Goal: Information Seeking & Learning: Check status

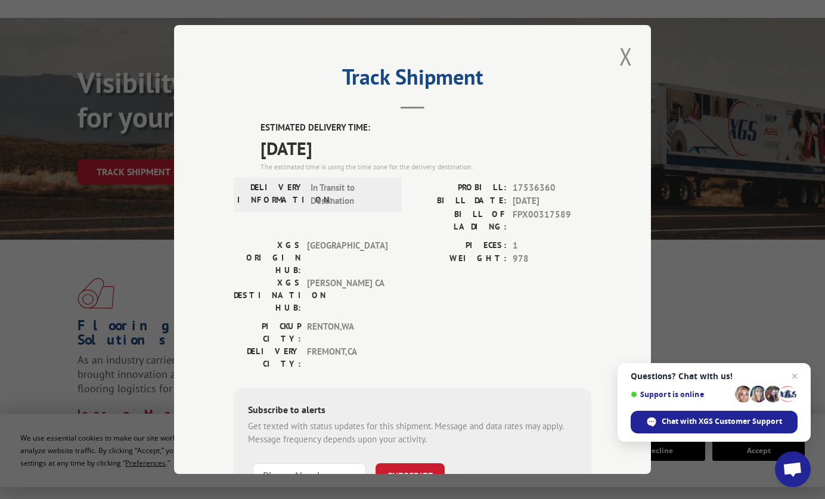
scroll to position [72, 0]
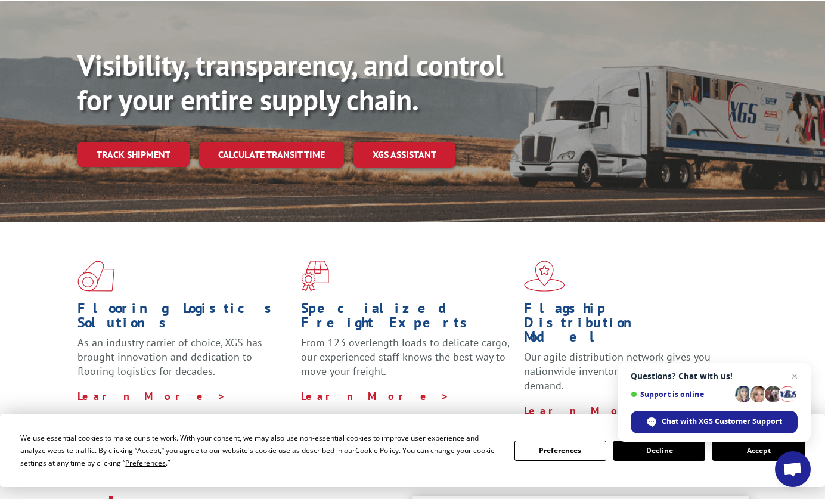
scroll to position [95, 0]
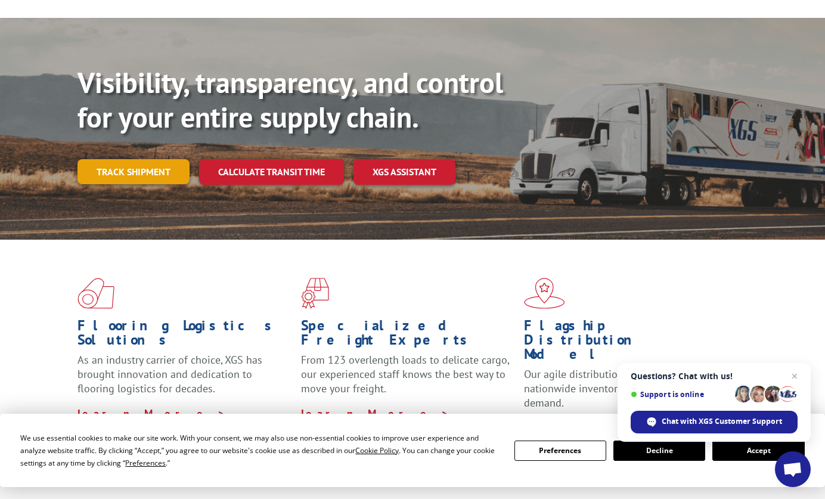
click at [162, 159] on link "Track shipment" at bounding box center [134, 171] width 112 height 25
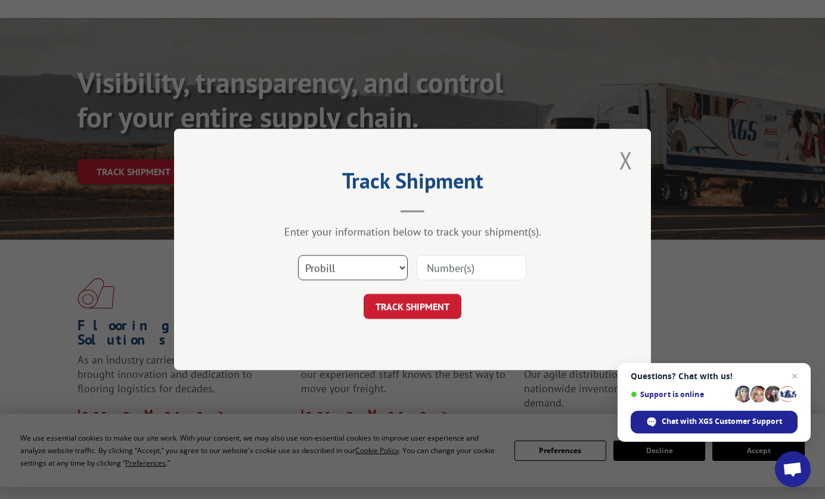
click at [323, 268] on select "Select category... Probill BOL PO" at bounding box center [353, 267] width 110 height 25
select select "bol"
click at [298, 255] on select "Select category... Probill BOL PO" at bounding box center [353, 267] width 110 height 25
click at [435, 274] on input at bounding box center [472, 267] width 110 height 25
paste input "12119522"
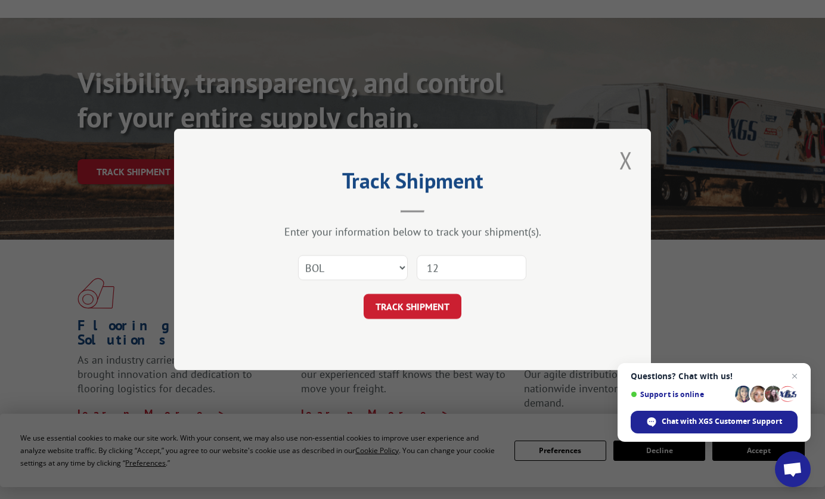
type input "1"
click at [443, 267] on input at bounding box center [472, 267] width 110 height 25
paste input "FPX00317589"
type input "FPX00317589"
click at [424, 317] on button "TRACK SHIPMENT" at bounding box center [413, 306] width 98 height 25
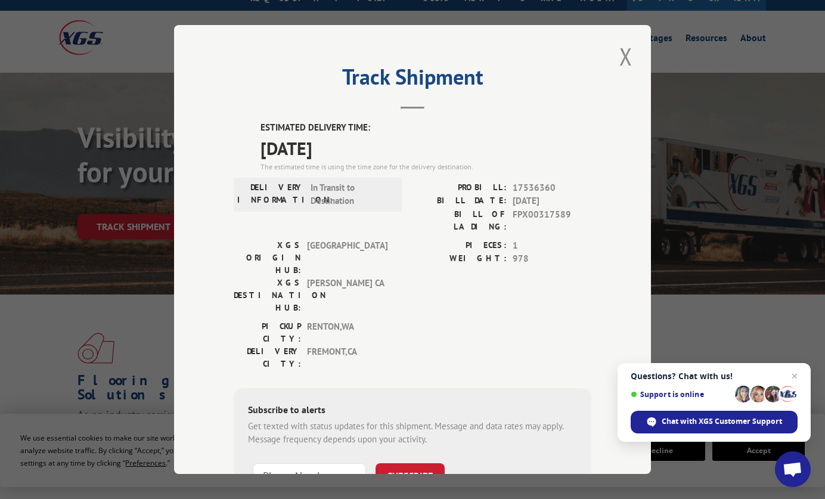
scroll to position [24, 0]
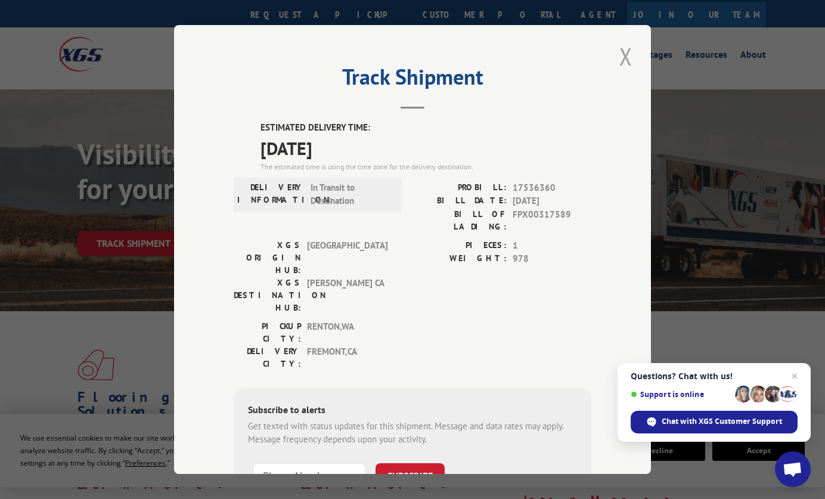
click at [621, 61] on button "Close modal" at bounding box center [626, 56] width 20 height 33
